Goal: Check status: Check status

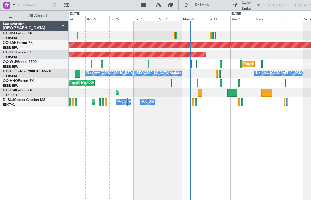
click at [148, 66] on div at bounding box center [149, 64] width 2 height 8
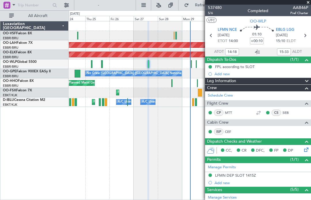
click at [310, 3] on span at bounding box center [308, 2] width 6 height 5
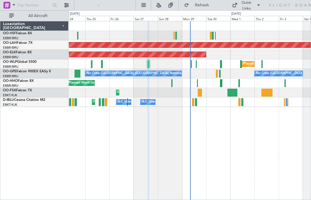
type input "0"
click at [189, 66] on div "Planned Maint Milan (Linate)" at bounding box center [190, 63] width 242 height 9
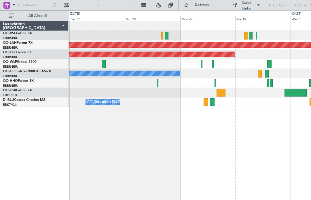
click at [183, 72] on div "Planned Maint [GEOGRAPHIC_DATA] ([GEOGRAPHIC_DATA] National) No Crew [GEOGRAPHI…" at bounding box center [190, 73] width 242 height 9
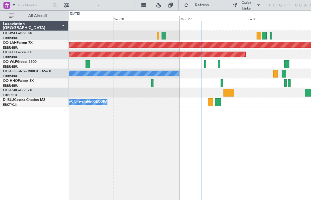
click at [203, 61] on div "Planned Maint Milan (Linate)" at bounding box center [190, 63] width 242 height 9
click at [204, 64] on div at bounding box center [205, 64] width 2 height 8
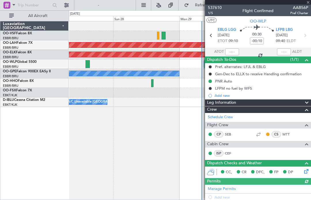
click at [306, 35] on icon at bounding box center [304, 35] width 7 height 7
click at [303, 35] on icon at bounding box center [304, 35] width 7 height 7
click at [309, 1] on div at bounding box center [258, 2] width 106 height 5
click at [310, 2] on div at bounding box center [258, 2] width 106 height 5
click at [309, 2] on div at bounding box center [258, 2] width 106 height 5
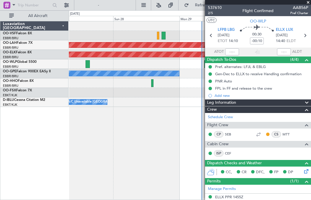
click at [309, 3] on span at bounding box center [308, 2] width 6 height 5
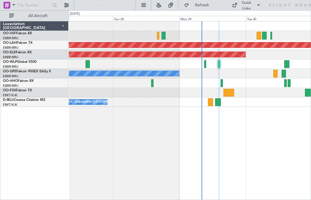
type input "0"
click at [218, 65] on div at bounding box center [219, 64] width 2 height 8
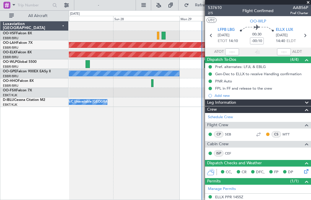
click at [310, 0] on span at bounding box center [308, 2] width 6 height 5
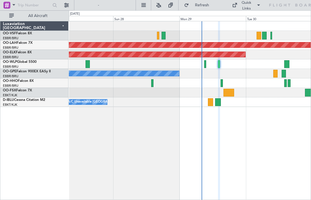
type input "0"
click at [289, 62] on div at bounding box center [286, 64] width 5 height 8
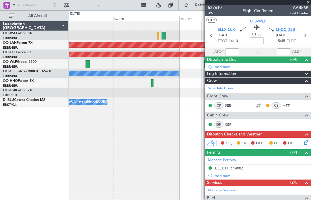
click at [286, 31] on span "LHDC DEB" at bounding box center [284, 30] width 19 height 6
click at [309, 4] on span at bounding box center [308, 2] width 6 height 5
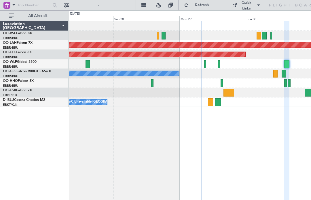
type input "0"
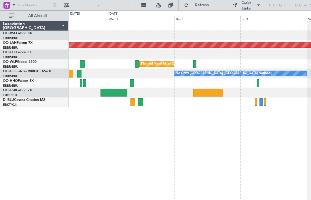
click at [195, 66] on div at bounding box center [194, 64] width 3 height 8
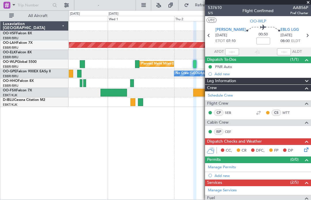
click at [308, 4] on span at bounding box center [308, 2] width 6 height 5
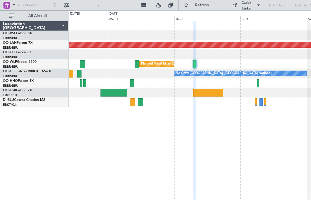
type input "0"
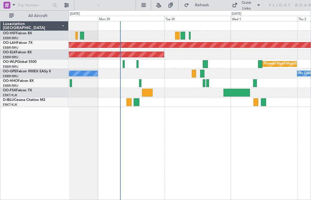
click at [140, 85] on div at bounding box center [140, 83] width 2 height 8
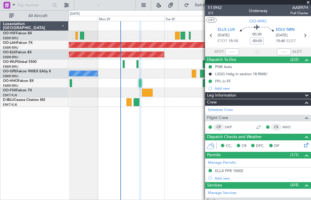
click at [61, 139] on div "Luxaviation [GEOGRAPHIC_DATA] OO-VSF Falcon 8X EBBR/BRU [GEOGRAPHIC_DATA] ([GEO…" at bounding box center [34, 110] width 68 height 179
click at [310, 1] on span at bounding box center [308, 2] width 6 height 5
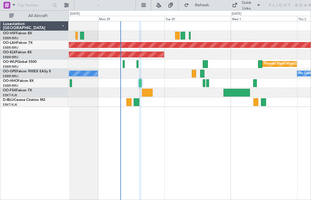
type input "0"
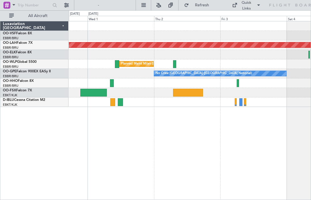
click at [238, 83] on div at bounding box center [237, 83] width 3 height 8
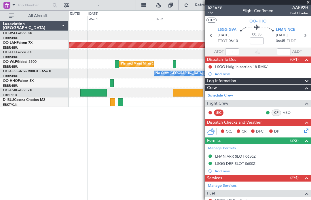
click at [310, 1] on span at bounding box center [308, 2] width 6 height 5
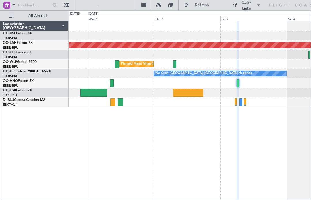
type input "0"
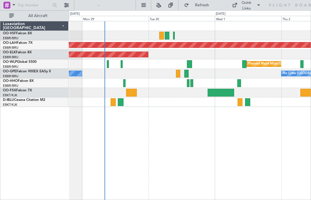
click at [187, 72] on div at bounding box center [186, 74] width 4 height 8
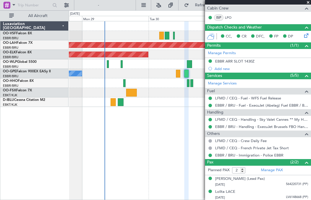
scroll to position [106, 0]
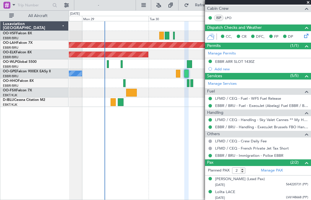
click at [309, 1] on span at bounding box center [308, 2] width 6 height 5
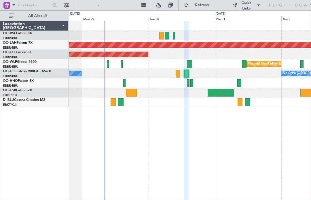
type input "0"
click at [128, 93] on div at bounding box center [131, 93] width 11 height 8
